Goal: Information Seeking & Learning: Learn about a topic

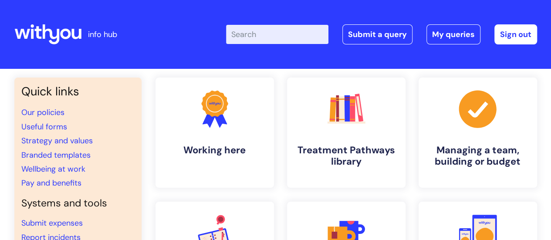
drag, startPoint x: 0, startPoint y: 0, endPoint x: 151, endPoint y: 31, distance: 153.8
click at [151, 31] on div "Enter your search term here... Search Submit a query My queries Welcome Stephen…" at bounding box center [340, 34] width 393 height 51
